Goal: Task Accomplishment & Management: Use online tool/utility

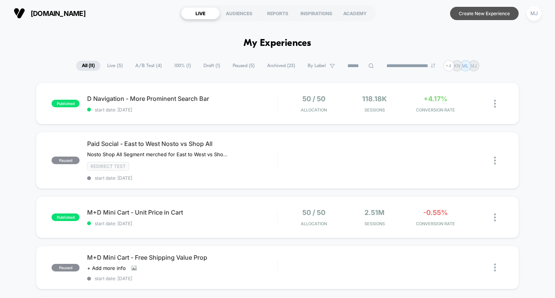
click at [475, 14] on button "Create New Experience" at bounding box center [484, 13] width 69 height 13
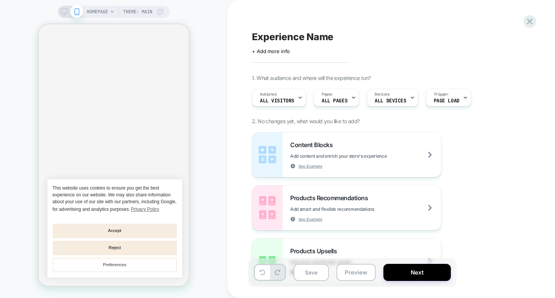
scroll to position [0, 150]
click at [283, 38] on span "Experience Name" at bounding box center [292, 36] width 81 height 11
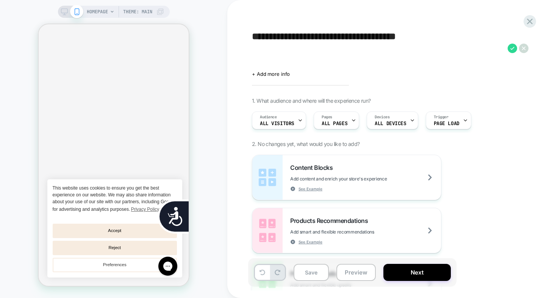
scroll to position [0, 0]
click at [363, 37] on textarea "**********" at bounding box center [378, 48] width 252 height 34
click at [364, 42] on textarea "**********" at bounding box center [378, 48] width 252 height 34
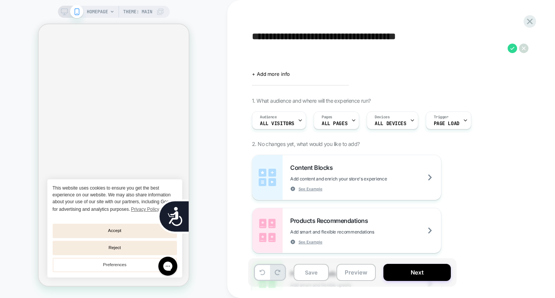
click at [364, 42] on textarea "**********" at bounding box center [378, 48] width 252 height 34
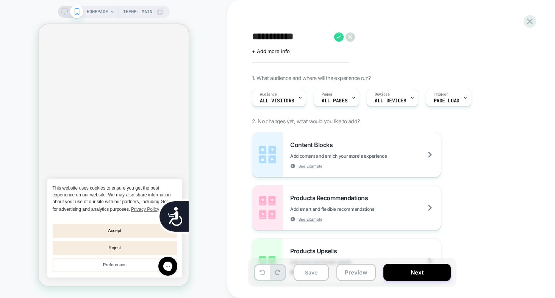
scroll to position [0, 0]
type textarea "**********"
click at [323, 53] on div "+ Add more info" at bounding box center [328, 51] width 152 height 6
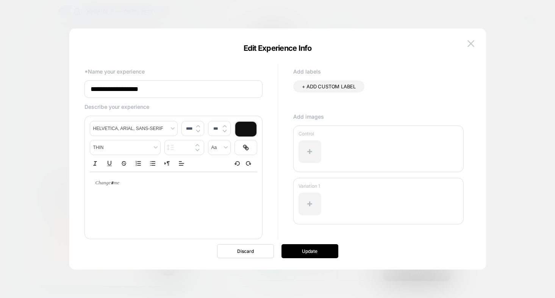
click at [186, 91] on input "**********" at bounding box center [174, 88] width 178 height 17
click at [133, 89] on input "**********" at bounding box center [174, 88] width 178 height 17
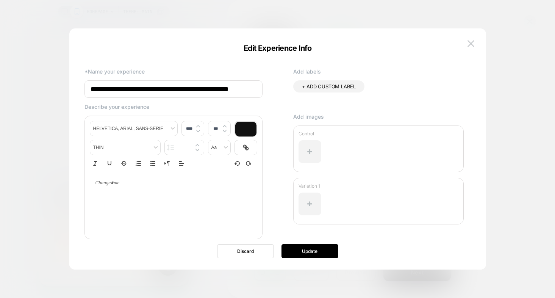
scroll to position [0, 150]
type input "**********"
click at [317, 254] on button "Update" at bounding box center [310, 251] width 57 height 14
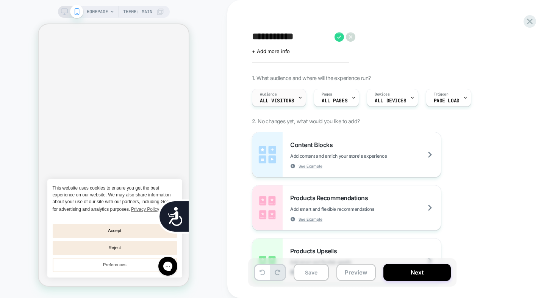
click at [293, 99] on div "Audience All Visitors" at bounding box center [277, 97] width 50 height 17
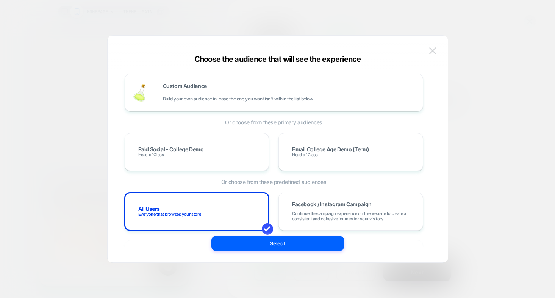
click at [434, 49] on img at bounding box center [432, 50] width 7 height 6
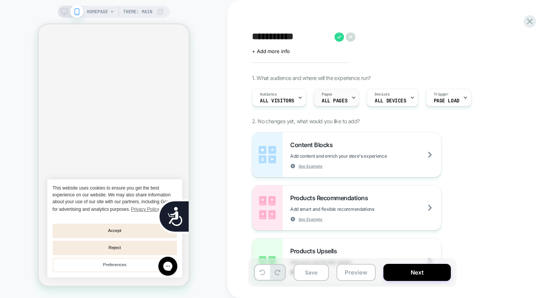
scroll to position [0, 153]
click at [282, 92] on div "Audience All Visitors" at bounding box center [277, 97] width 50 height 17
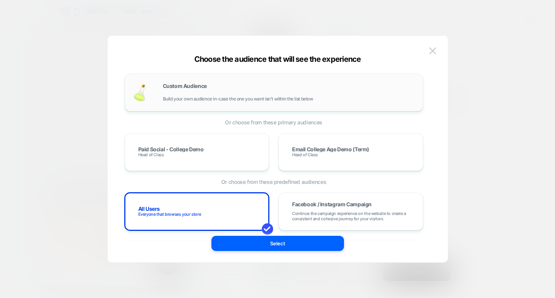
scroll to position [0, 306]
click at [268, 98] on span "Build your own audience in-case the one you want isn't within the list below" at bounding box center [238, 98] width 150 height 5
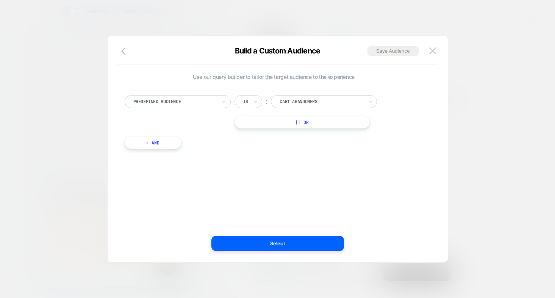
click at [212, 103] on div at bounding box center [174, 101] width 83 height 7
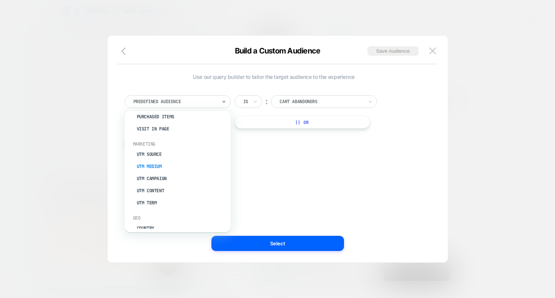
scroll to position [0, 0]
click at [168, 162] on div "UTM Medium" at bounding box center [181, 166] width 99 height 12
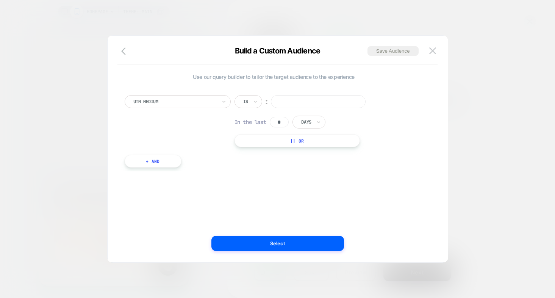
click at [305, 102] on input at bounding box center [318, 101] width 95 height 13
type input "*"
type input "**********"
click at [278, 123] on input "*" at bounding box center [279, 122] width 19 height 11
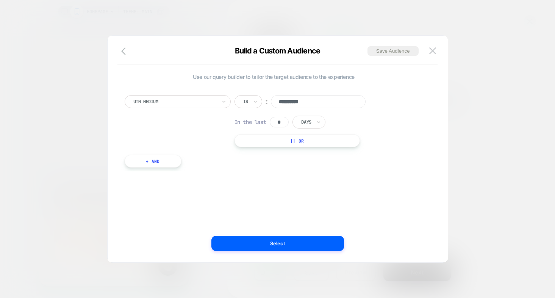
click at [285, 124] on input "*" at bounding box center [279, 122] width 19 height 11
type input "*"
click at [311, 124] on div at bounding box center [306, 122] width 10 height 7
click at [312, 141] on div "Hours" at bounding box center [326, 143] width 49 height 12
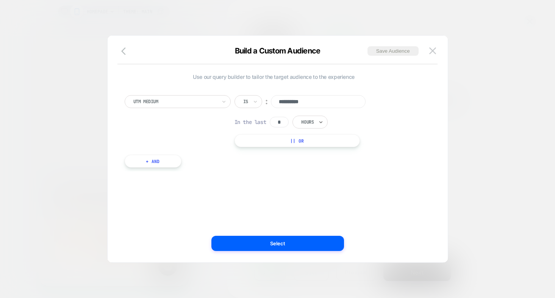
click at [169, 165] on button "+ And" at bounding box center [153, 161] width 57 height 13
click at [172, 169] on div at bounding box center [193, 168] width 83 height 7
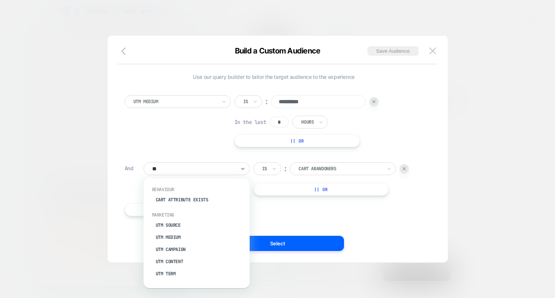
type input "***"
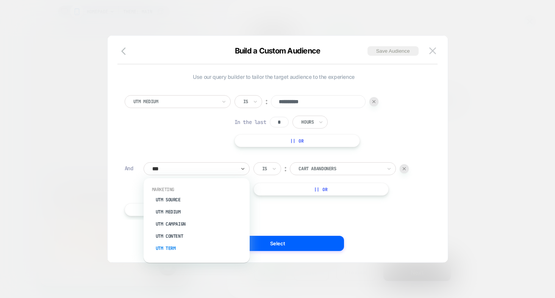
click at [176, 244] on div "UTM Term" at bounding box center [200, 248] width 99 height 12
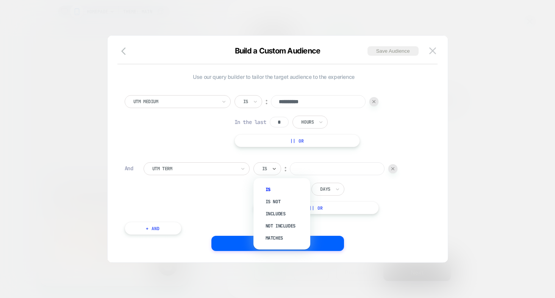
click at [271, 172] on div "Is" at bounding box center [268, 168] width 28 height 13
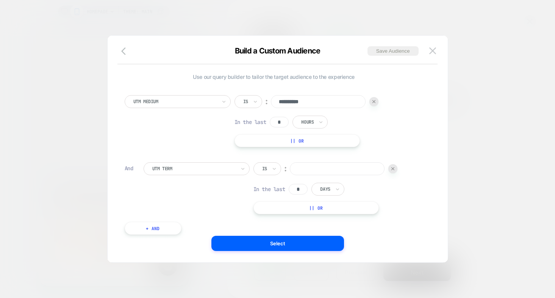
click at [269, 168] on div "Is" at bounding box center [268, 168] width 28 height 13
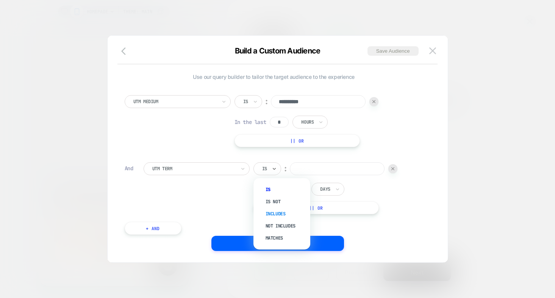
click at [270, 213] on div "Includes" at bounding box center [285, 214] width 49 height 12
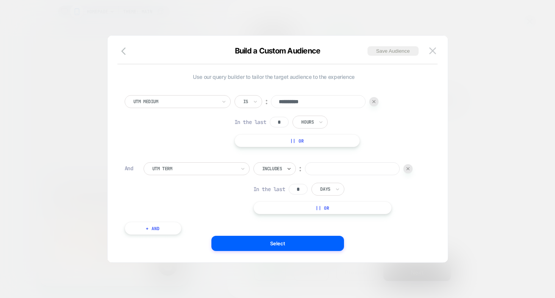
click at [321, 167] on input at bounding box center [352, 168] width 95 height 13
type input "****"
click at [304, 190] on input "*" at bounding box center [298, 189] width 19 height 11
type input "*"
click at [323, 187] on input "text" at bounding box center [321, 189] width 3 height 7
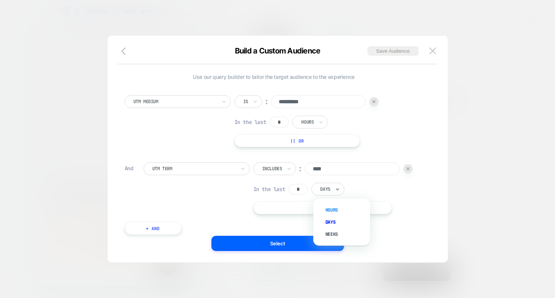
click at [326, 205] on div "Hours" at bounding box center [345, 210] width 49 height 12
click at [306, 241] on button "Select" at bounding box center [278, 243] width 133 height 15
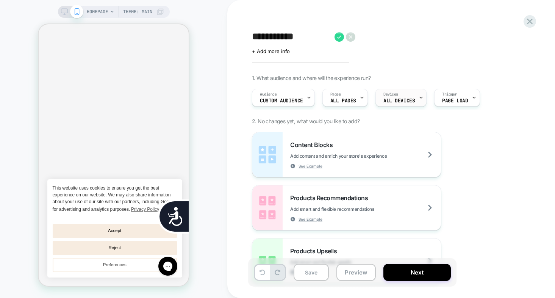
click at [384, 100] on span "ALL DEVICES" at bounding box center [399, 100] width 31 height 5
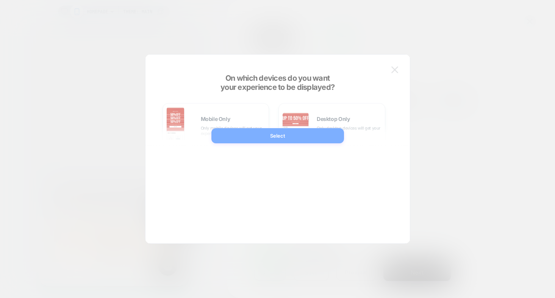
scroll to position [0, 150]
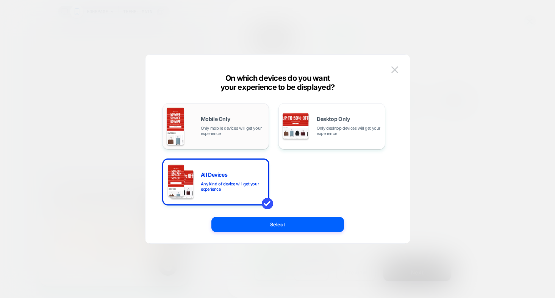
click at [223, 116] on span "Mobile Only" at bounding box center [216, 118] width 30 height 5
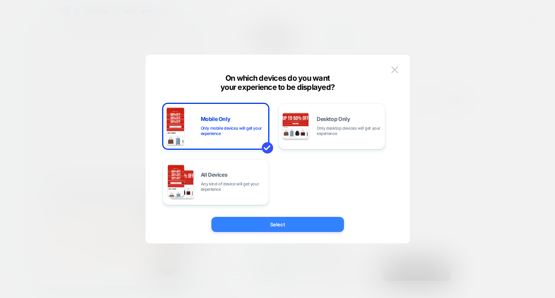
click at [295, 223] on button "Select" at bounding box center [278, 224] width 133 height 15
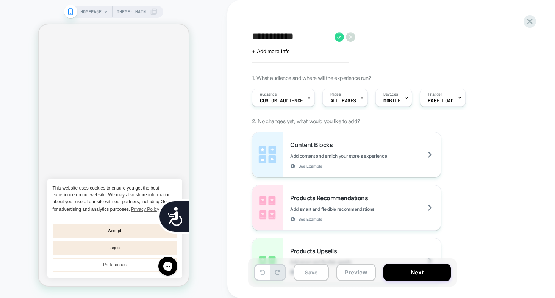
scroll to position [0, 0]
click at [131, 13] on span "Theme: MAIN" at bounding box center [131, 12] width 29 height 12
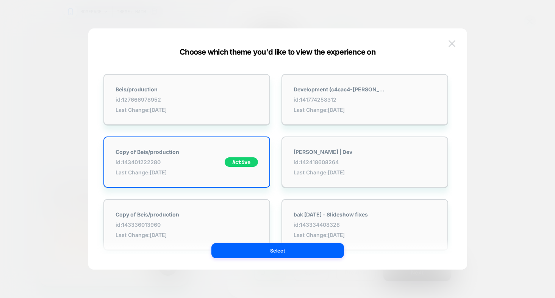
click at [452, 45] on img at bounding box center [452, 43] width 7 height 6
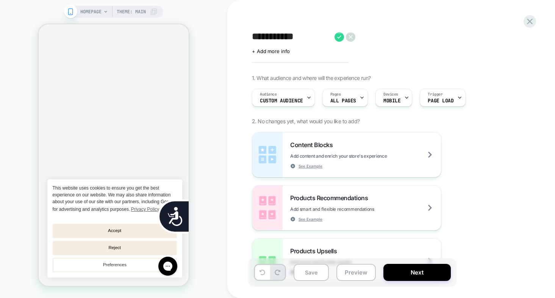
scroll to position [0, 306]
click at [100, 11] on span "HOMEPAGE" at bounding box center [90, 12] width 21 height 12
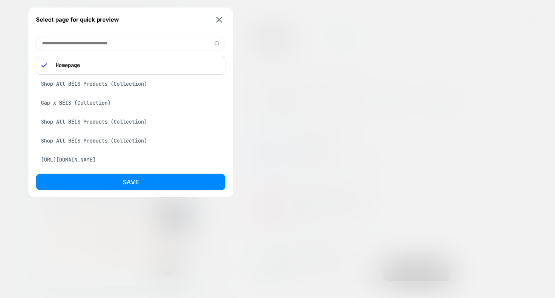
paste input "**********"
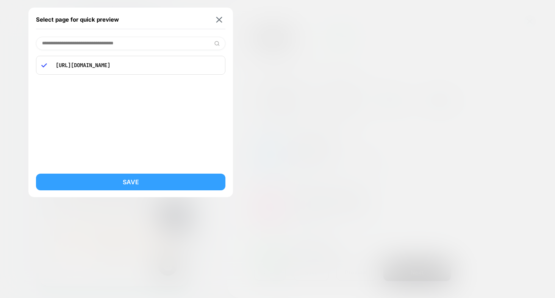
type input "**********"
click at [107, 181] on button "Save" at bounding box center [131, 182] width 190 height 17
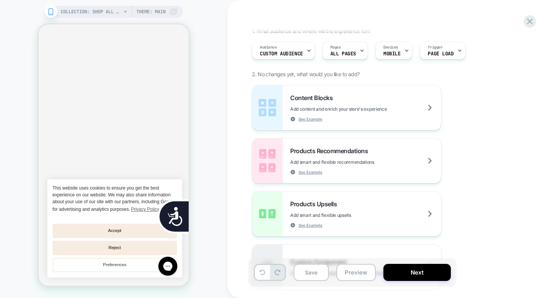
scroll to position [0, 0]
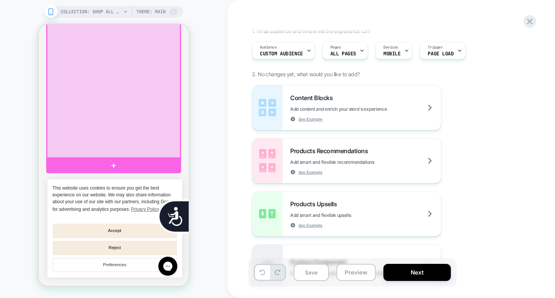
click at [132, 124] on div at bounding box center [113, 86] width 133 height 143
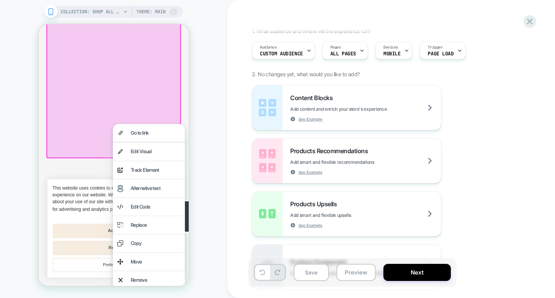
scroll to position [0, 153]
click at [133, 152] on div "Edit Visual" at bounding box center [156, 151] width 50 height 9
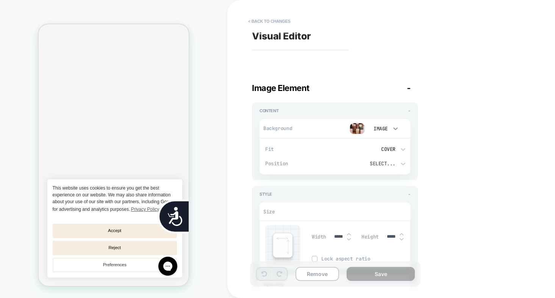
scroll to position [0, 306]
click at [393, 129] on icon at bounding box center [396, 129] width 8 height 8
click at [332, 132] on div at bounding box center [277, 149] width 555 height 298
click at [360, 129] on img at bounding box center [357, 128] width 15 height 11
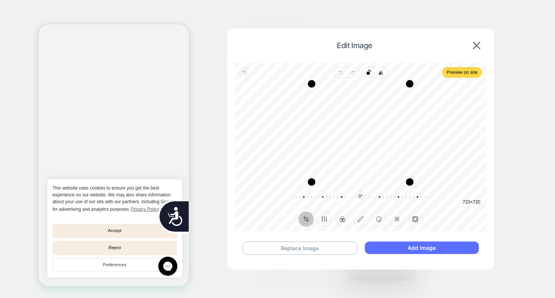
scroll to position [0, 0]
click at [381, 248] on button "Add Image" at bounding box center [422, 247] width 114 height 13
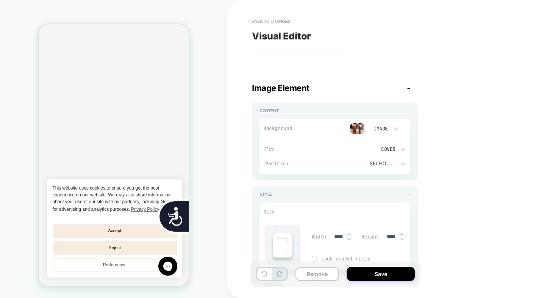
click at [357, 131] on img at bounding box center [357, 128] width 15 height 11
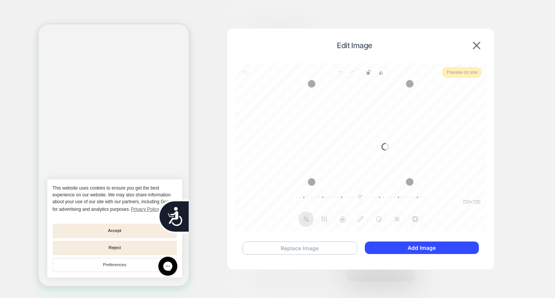
click at [299, 246] on button "Replace Image" at bounding box center [300, 247] width 115 height 13
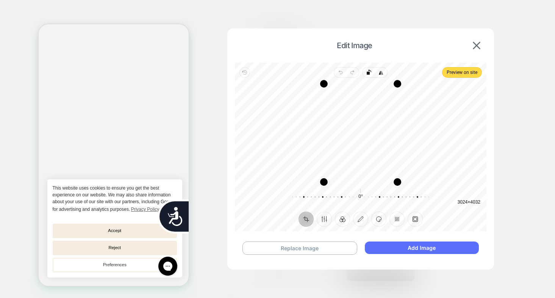
scroll to position [0, 153]
click at [395, 246] on button "Add Image" at bounding box center [422, 247] width 114 height 13
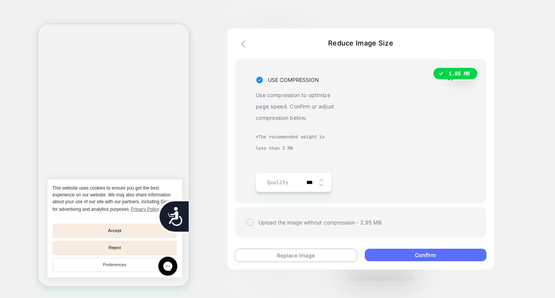
scroll to position [0, 0]
click at [415, 257] on button "Confirm" at bounding box center [426, 255] width 122 height 13
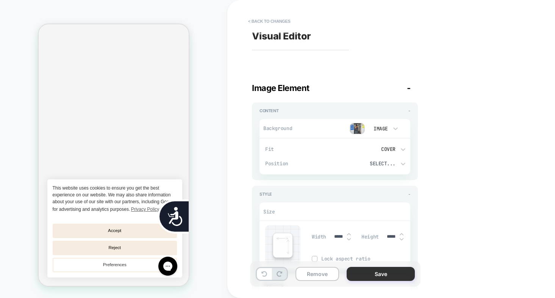
scroll to position [0, 153]
click at [373, 271] on button "Save" at bounding box center [381, 274] width 68 height 14
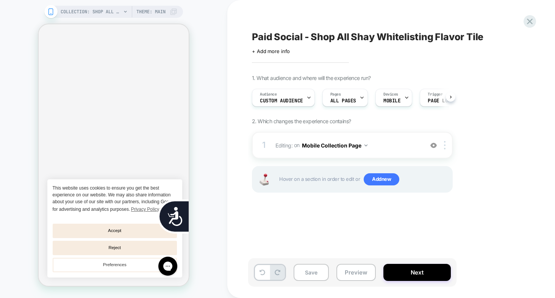
scroll to position [0, 0]
click at [429, 146] on div at bounding box center [434, 145] width 13 height 8
click at [433, 146] on img at bounding box center [434, 145] width 6 height 6
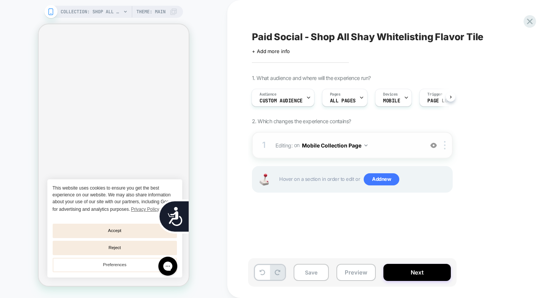
click at [435, 145] on img at bounding box center [434, 145] width 6 height 6
click at [445, 146] on img at bounding box center [445, 145] width 2 height 8
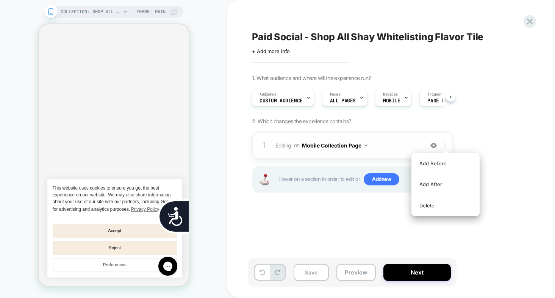
click at [445, 146] on img at bounding box center [445, 145] width 2 height 8
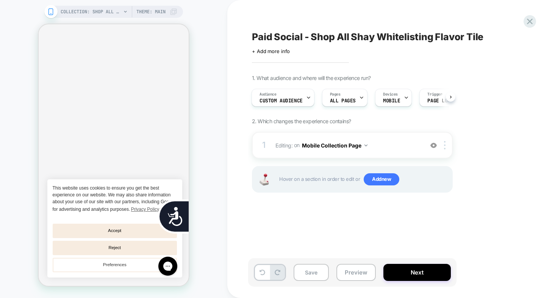
click at [395, 240] on div "Paid Social - Shop All Shay Whitelisting Flavor Tile Click to edit experience d…" at bounding box center [390, 149] width 284 height 283
click at [411, 271] on button "Next" at bounding box center [417, 272] width 67 height 17
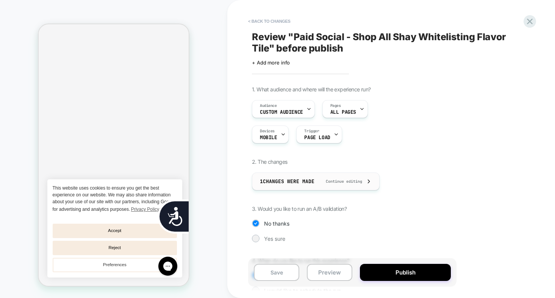
scroll to position [45, 0]
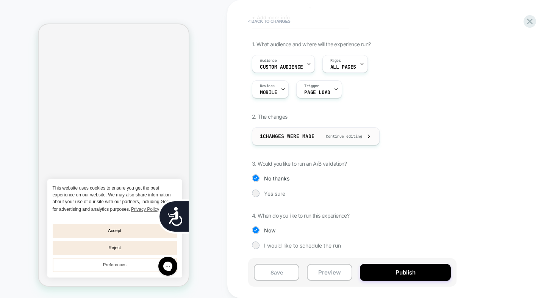
click at [357, 137] on span "Continue editing" at bounding box center [340, 136] width 44 height 5
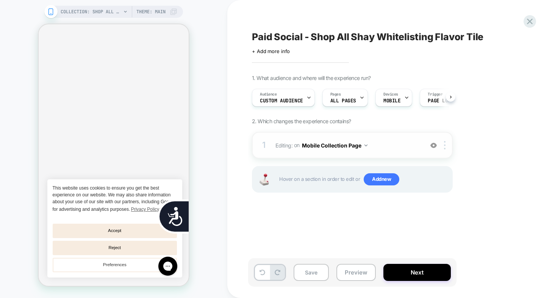
scroll to position [0, 0]
click at [347, 147] on button "Mobile Collection Page" at bounding box center [335, 145] width 66 height 11
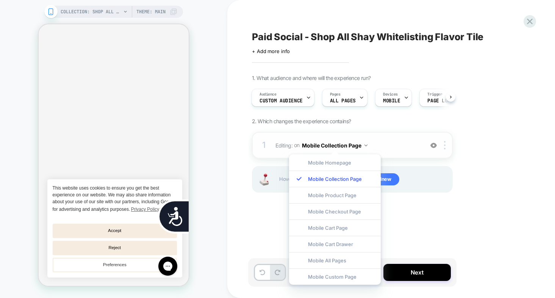
click at [347, 147] on button "Mobile Collection Page" at bounding box center [335, 145] width 66 height 11
click at [254, 219] on div "Paid Social - Shop All Shay Whitelisting Flavor Tile Click to edit experience d…" at bounding box center [390, 149] width 284 height 283
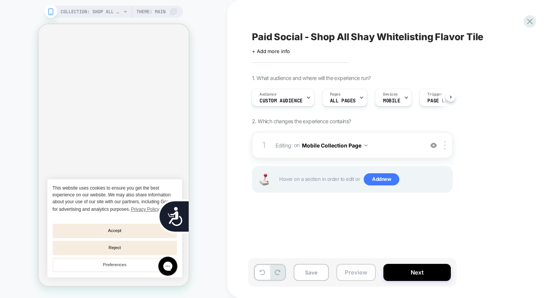
click at [365, 273] on button "Preview" at bounding box center [356, 272] width 39 height 17
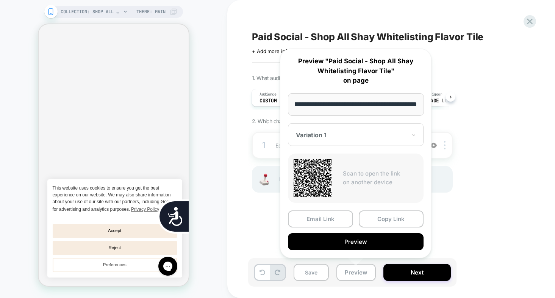
scroll to position [0, 0]
click at [492, 121] on div "1. What audience and where will the experience run? Audience Custom Audience Pa…" at bounding box center [390, 143] width 277 height 137
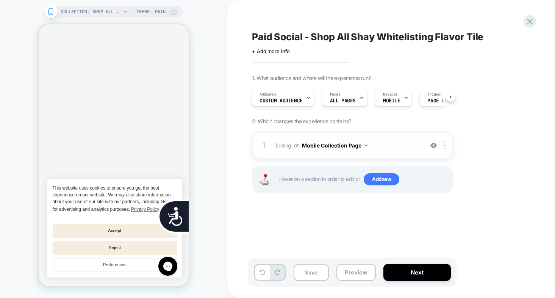
click at [356, 149] on button "Mobile Collection Page" at bounding box center [335, 145] width 66 height 11
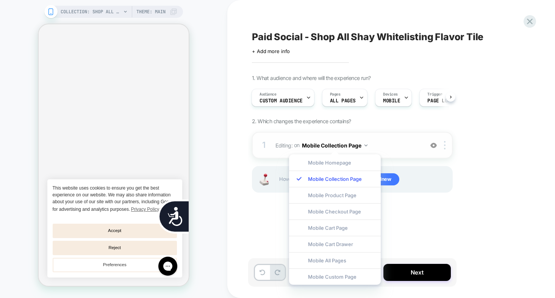
click at [357, 144] on button "Mobile Collection Page" at bounding box center [335, 145] width 66 height 11
click at [527, 24] on icon at bounding box center [530, 22] width 6 height 6
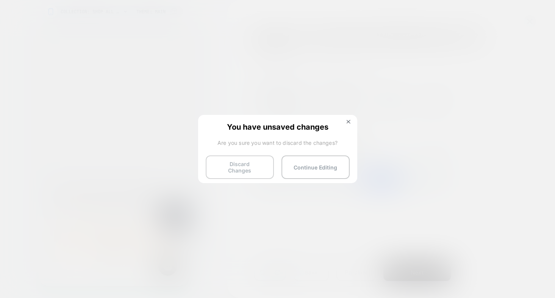
click at [259, 165] on button "Discard Changes" at bounding box center [240, 167] width 68 height 24
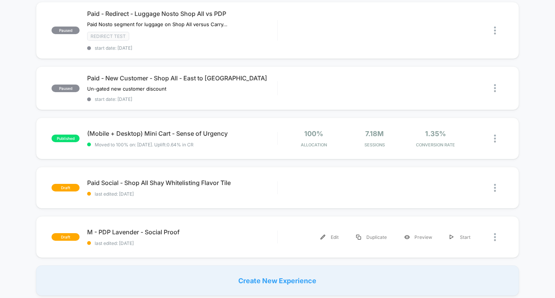
scroll to position [453, 0]
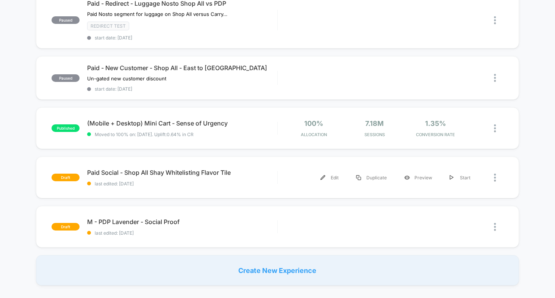
scroll to position [449, 0]
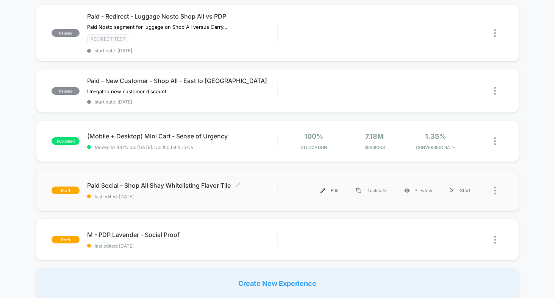
click at [258, 182] on span "Paid Social - Shop All Shay Whitelisting Flavor Tile Click to edit experience d…" at bounding box center [182, 186] width 190 height 8
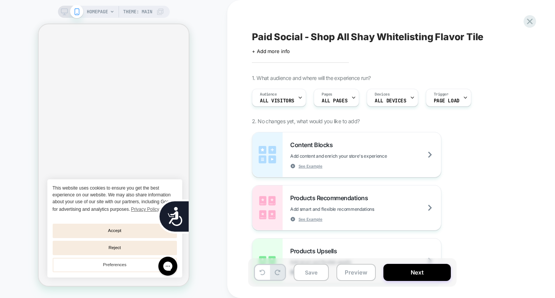
click at [112, 13] on icon at bounding box center [112, 11] width 5 height 5
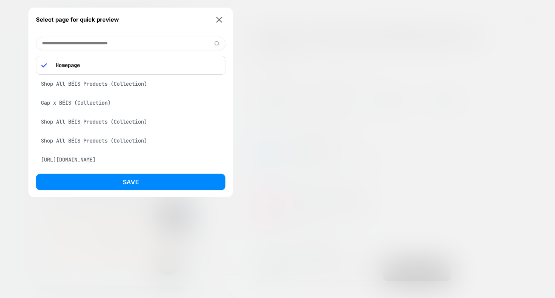
click at [101, 47] on input at bounding box center [131, 43] width 190 height 13
paste input "**********"
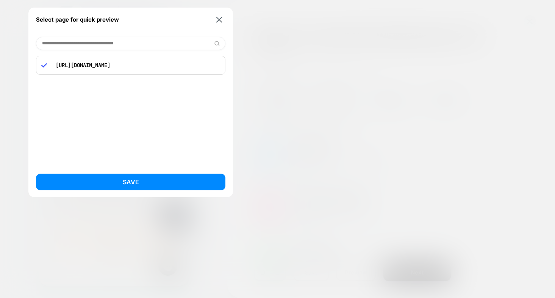
type input "**********"
click at [105, 196] on div "**********" at bounding box center [130, 103] width 205 height 190
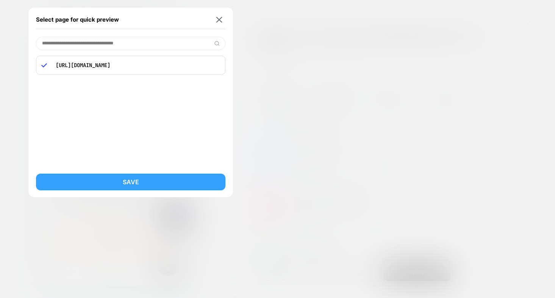
scroll to position [0, 153]
click at [109, 187] on button "Save" at bounding box center [131, 182] width 190 height 17
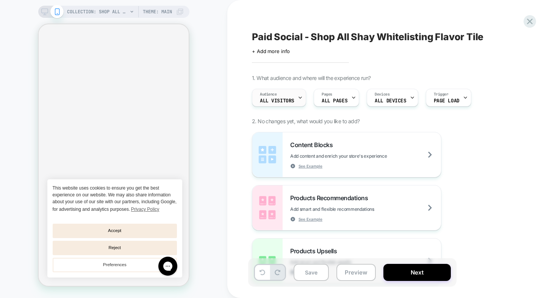
scroll to position [0, 0]
click at [293, 97] on div "Audience All Visitors" at bounding box center [277, 97] width 50 height 17
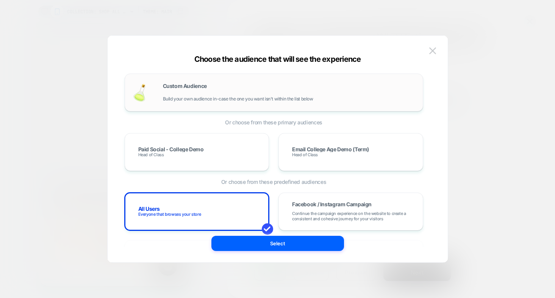
click at [208, 99] on span "Build your own audience in-case the one you want isn't within the list below" at bounding box center [238, 98] width 150 height 5
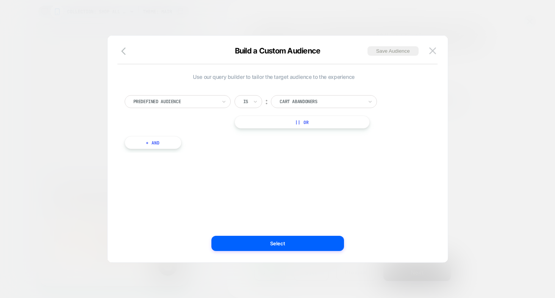
click at [205, 101] on div at bounding box center [174, 101] width 83 height 7
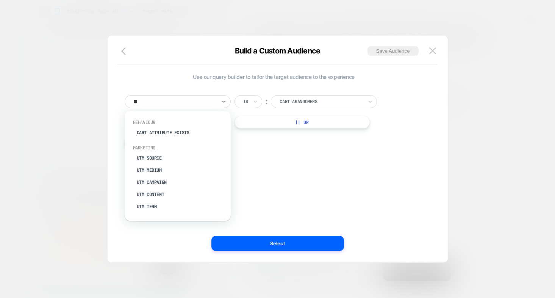
type input "***"
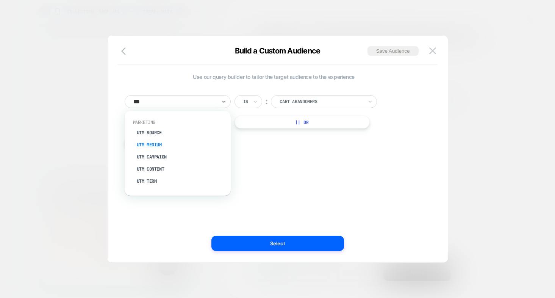
click at [205, 145] on div "UTM Medium" at bounding box center [181, 145] width 99 height 12
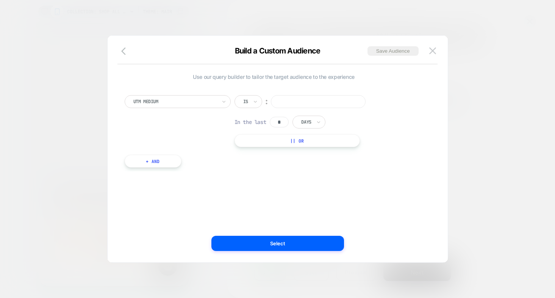
click at [298, 101] on input at bounding box center [318, 101] width 95 height 13
type input "**********"
click at [281, 125] on input "*" at bounding box center [279, 122] width 19 height 11
type input "*"
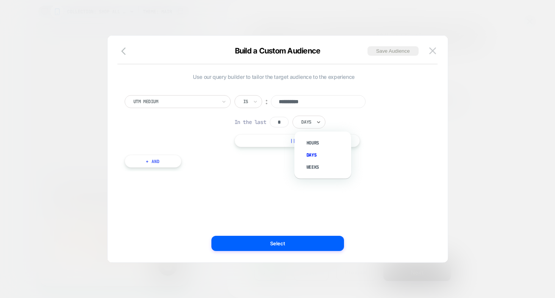
click at [310, 124] on div at bounding box center [306, 122] width 10 height 7
click at [310, 145] on div "Hours" at bounding box center [326, 143] width 49 height 12
click at [176, 159] on button "+ And" at bounding box center [153, 161] width 57 height 13
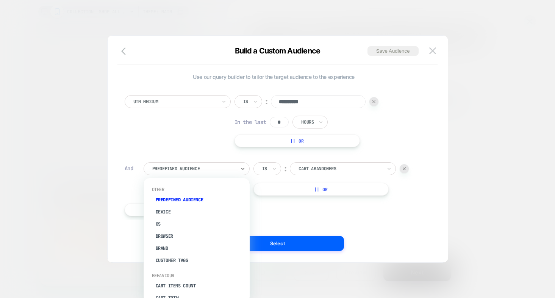
click at [179, 171] on div at bounding box center [193, 168] width 83 height 7
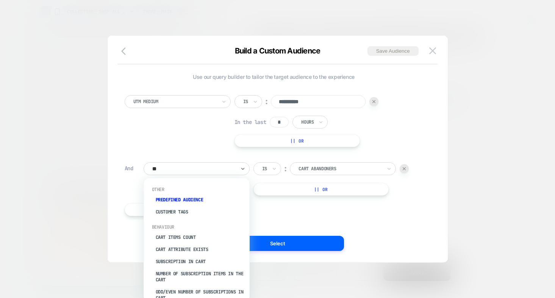
type input "***"
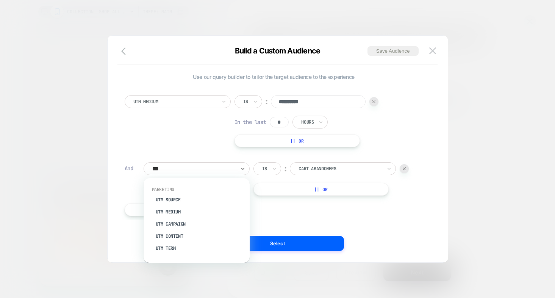
scroll to position [0, 0]
click at [178, 248] on div "UTM Term" at bounding box center [200, 248] width 99 height 12
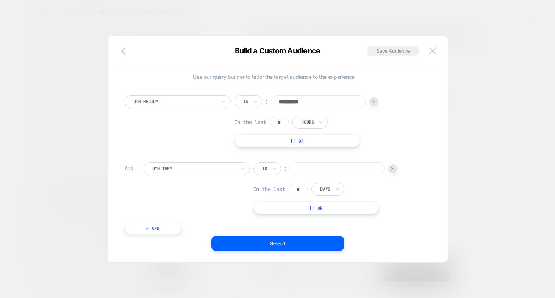
click at [270, 169] on div "Is" at bounding box center [268, 168] width 28 height 13
click at [267, 169] on div at bounding box center [264, 168] width 5 height 7
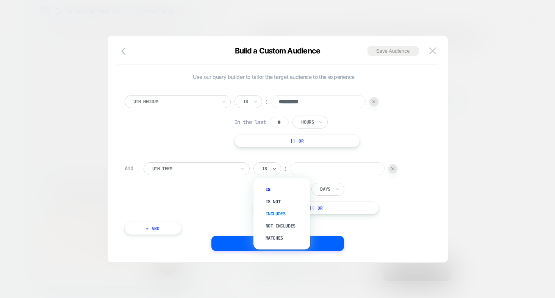
click at [268, 216] on div "Includes" at bounding box center [285, 214] width 49 height 12
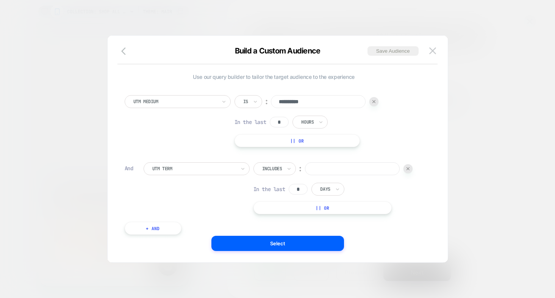
click at [315, 168] on input at bounding box center [352, 168] width 95 height 13
type input "****"
click at [307, 187] on input "*" at bounding box center [298, 189] width 19 height 11
type input "*"
click at [326, 190] on div at bounding box center [325, 189] width 10 height 7
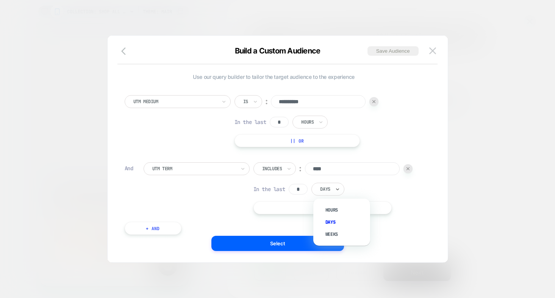
click at [324, 203] on div "Hours Days Weeks" at bounding box center [341, 221] width 49 height 39
click at [324, 205] on div "Hours" at bounding box center [345, 210] width 49 height 12
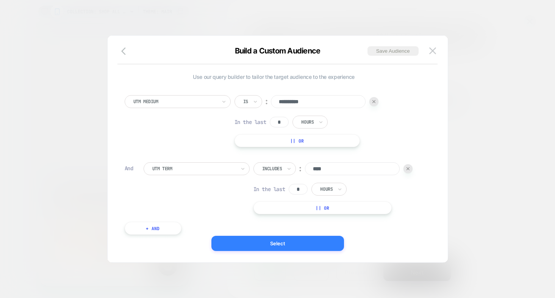
click at [310, 242] on button "Select" at bounding box center [278, 243] width 133 height 15
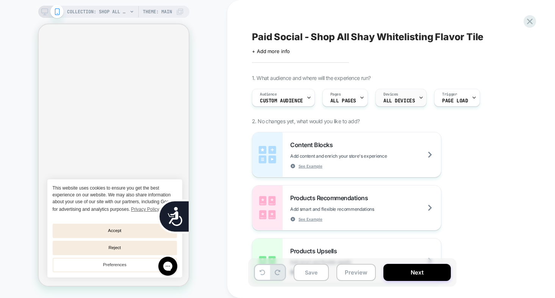
click at [387, 102] on span "ALL DEVICES" at bounding box center [399, 100] width 31 height 5
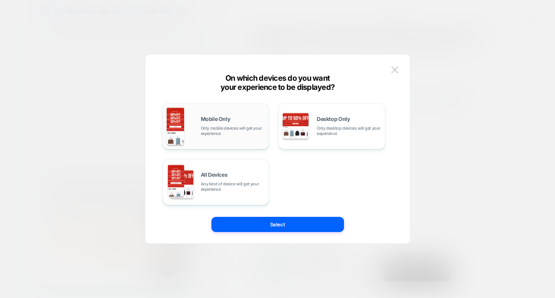
click at [248, 113] on div "Mobile Only Only mobile devices will get your experience" at bounding box center [216, 126] width 99 height 39
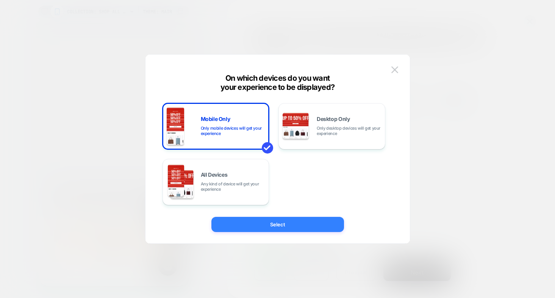
click at [262, 227] on button "Select" at bounding box center [278, 224] width 133 height 15
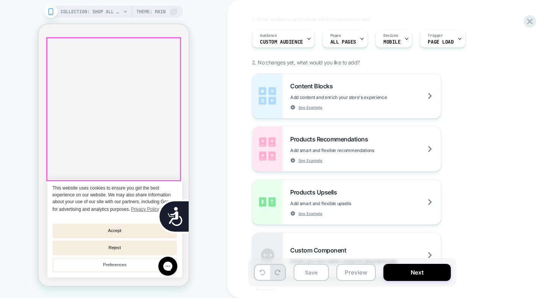
scroll to position [0, 0]
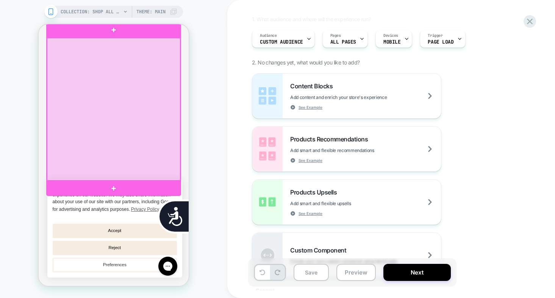
click at [134, 133] on div at bounding box center [113, 109] width 133 height 143
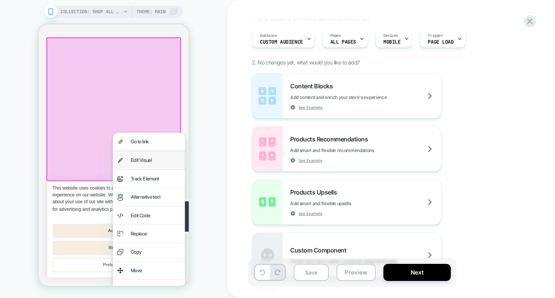
drag, startPoint x: 138, startPoint y: 162, endPoint x: 251, endPoint y: 189, distance: 116.1
click at [138, 162] on div "Edit Visual" at bounding box center [156, 160] width 50 height 9
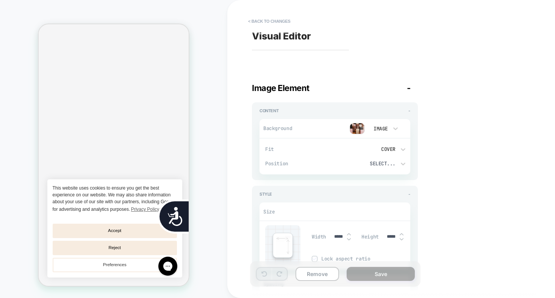
scroll to position [0, 153]
click at [358, 128] on img at bounding box center [357, 128] width 15 height 11
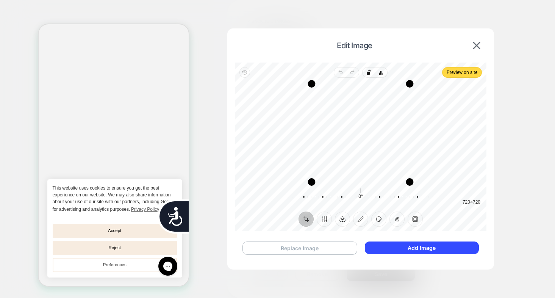
click at [339, 248] on button "Replace Image" at bounding box center [300, 247] width 115 height 13
drag, startPoint x: 396, startPoint y: 85, endPoint x: 397, endPoint y: 99, distance: 14.8
click at [397, 99] on div "Drag corner tr" at bounding box center [399, 99] width 8 height 8
click at [398, 183] on div "Drag corner br" at bounding box center [399, 181] width 8 height 8
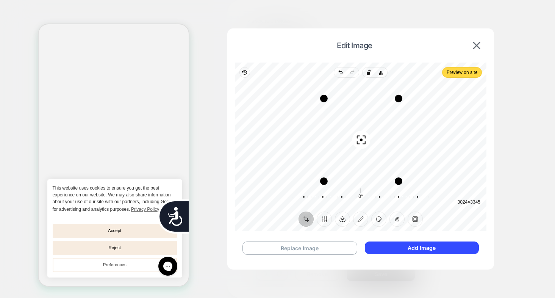
scroll to position [0, 153]
click at [391, 249] on button "Add Image" at bounding box center [422, 247] width 114 height 13
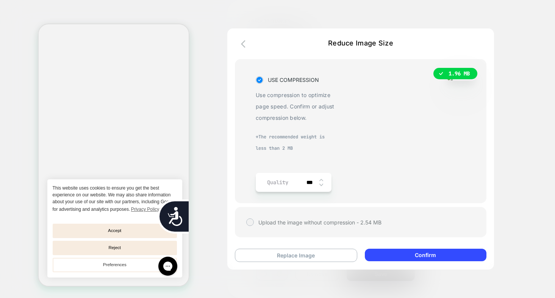
scroll to position [0, 306]
click at [397, 255] on button "Confirm" at bounding box center [426, 255] width 122 height 13
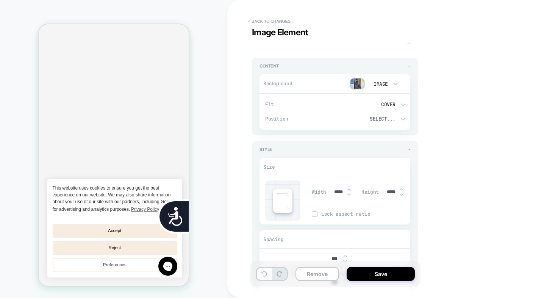
scroll to position [0, 0]
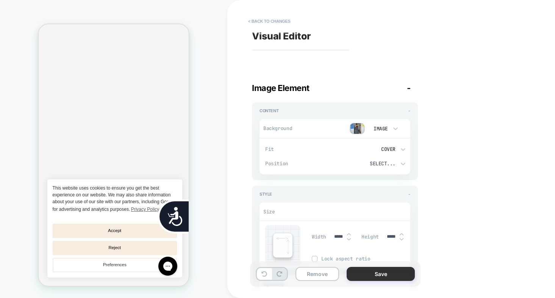
click at [379, 271] on button "Save" at bounding box center [381, 274] width 68 height 14
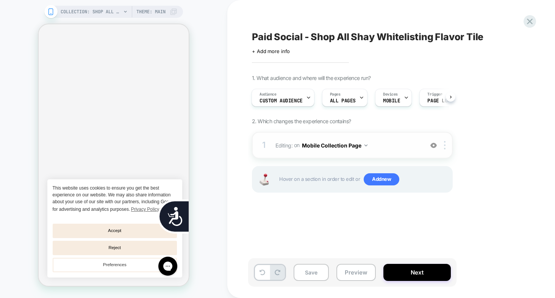
scroll to position [0, 306]
click at [361, 145] on button "Mobile Collection Page" at bounding box center [335, 145] width 66 height 11
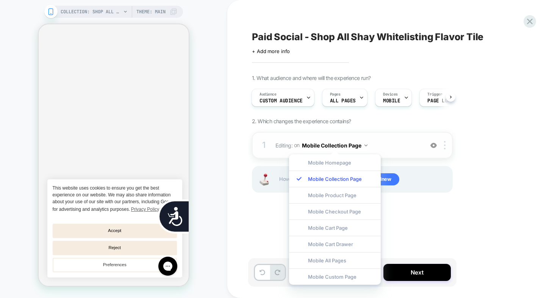
click at [361, 145] on button "Mobile Collection Page" at bounding box center [335, 145] width 66 height 11
click at [436, 204] on div "1 Editing : on Mobile Collection Page Add Before Add After Delete Hover on a se…" at bounding box center [352, 172] width 201 height 80
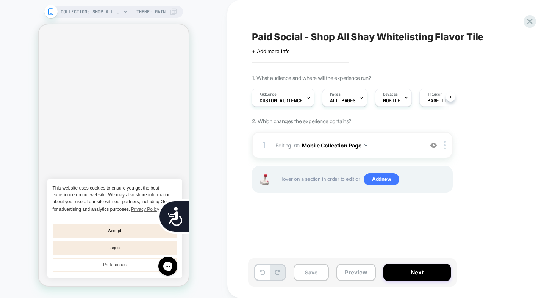
scroll to position [0, 0]
click at [351, 144] on button "Mobile Collection Page" at bounding box center [335, 145] width 66 height 11
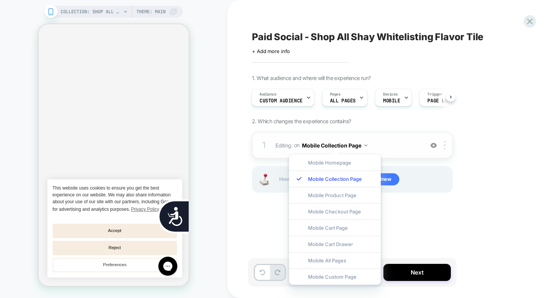
click at [351, 144] on button "Mobile Collection Page" at bounding box center [335, 145] width 66 height 11
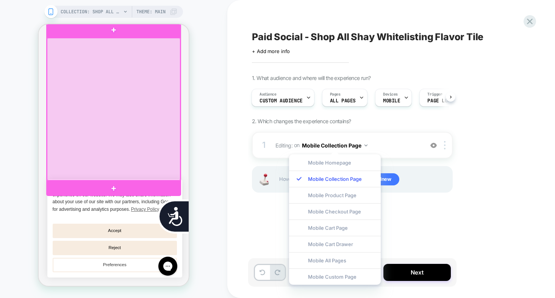
click at [129, 120] on div at bounding box center [113, 109] width 133 height 143
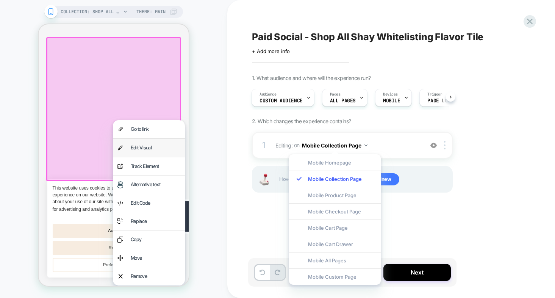
scroll to position [0, 153]
click at [137, 146] on div "Edit Visual" at bounding box center [156, 147] width 50 height 9
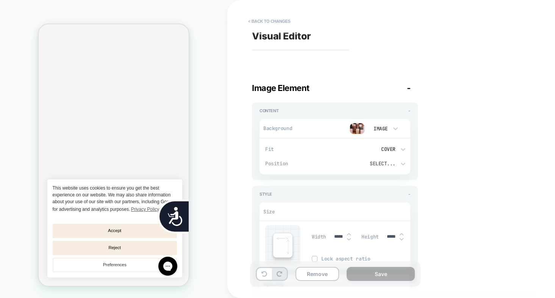
click at [357, 131] on img at bounding box center [357, 128] width 15 height 11
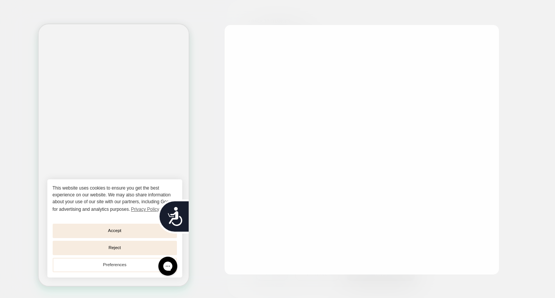
scroll to position [0, 306]
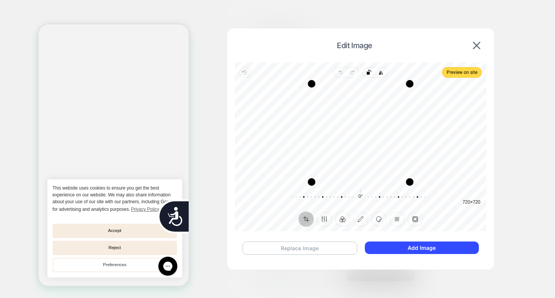
click at [341, 250] on button "Replace Image" at bounding box center [300, 247] width 115 height 13
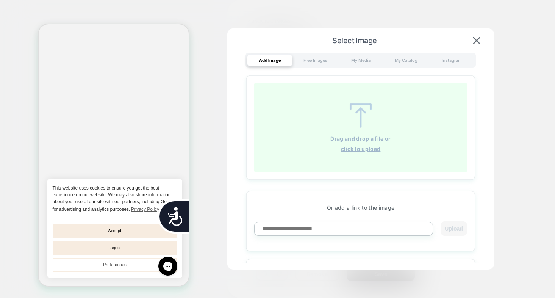
scroll to position [0, 0]
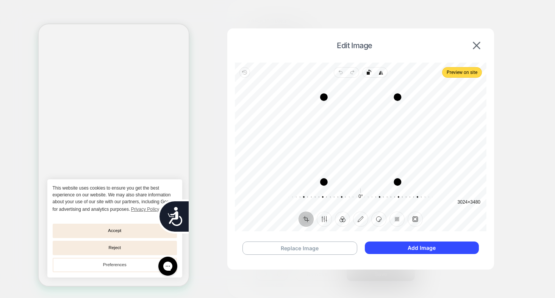
drag, startPoint x: 397, startPoint y: 86, endPoint x: 397, endPoint y: 99, distance: 13.3
click at [397, 99] on div "Drag corner tr" at bounding box center [398, 97] width 8 height 8
click at [397, 180] on div "Drag corner br" at bounding box center [398, 180] width 8 height 8
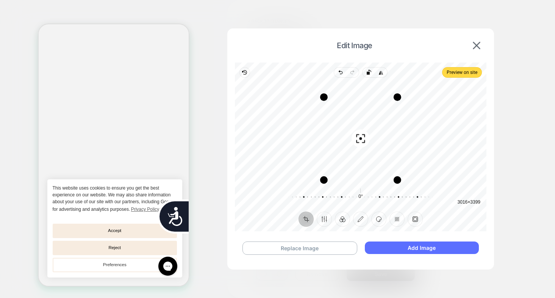
click at [403, 249] on button "Add Image" at bounding box center [422, 247] width 114 height 13
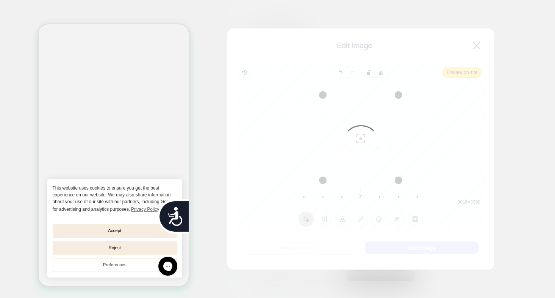
scroll to position [0, 153]
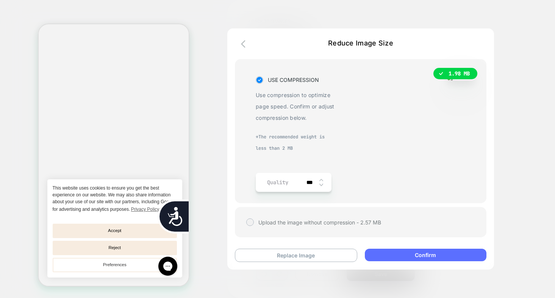
click at [392, 254] on button "Confirm" at bounding box center [426, 255] width 122 height 13
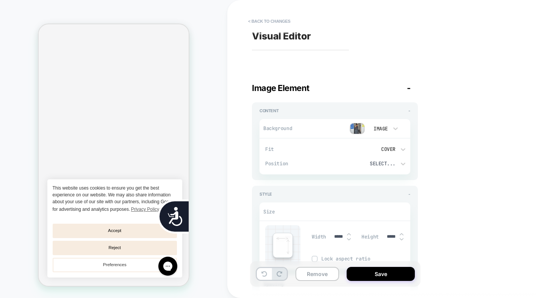
scroll to position [0, 0]
click at [360, 129] on img at bounding box center [357, 128] width 15 height 11
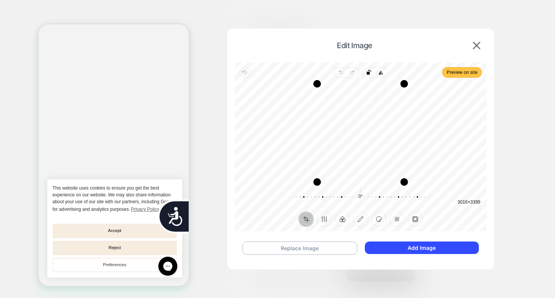
scroll to position [0, 153]
click at [468, 71] on span "Preview on site" at bounding box center [462, 72] width 31 height 9
click at [429, 248] on button "Add Image" at bounding box center [422, 247] width 114 height 13
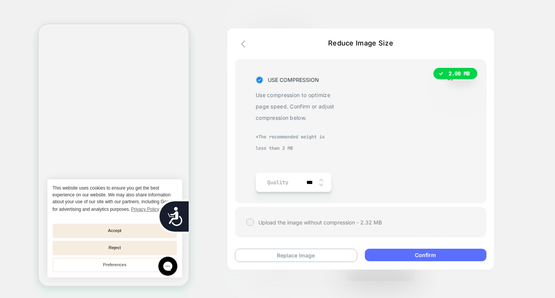
click at [425, 255] on button "Confirm" at bounding box center [426, 255] width 122 height 13
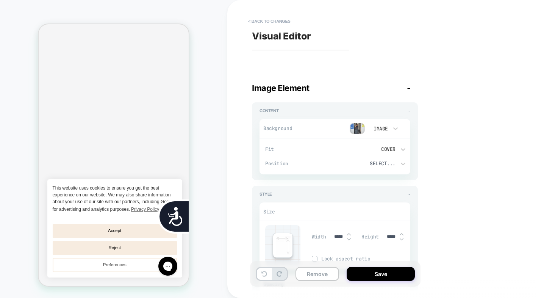
scroll to position [0, 0]
click at [387, 274] on button "Save" at bounding box center [381, 274] width 68 height 14
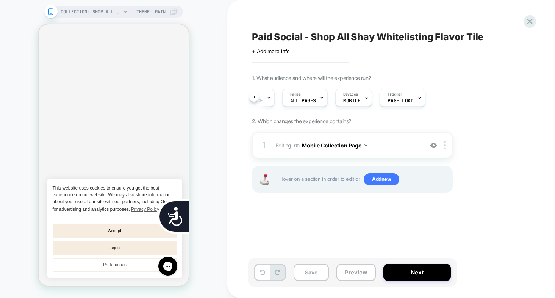
scroll to position [0, 153]
click at [300, 276] on button "Save" at bounding box center [311, 272] width 35 height 17
click at [531, 21] on icon at bounding box center [530, 22] width 6 height 6
